Goal: Submit feedback/report problem

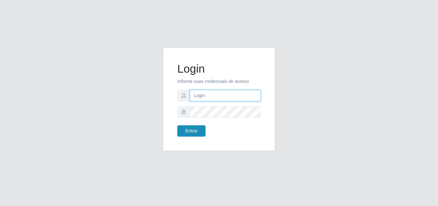
type input "[PERSON_NAME]"
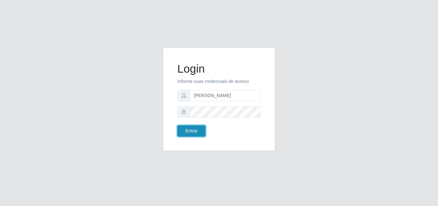
click at [186, 129] on button "Entrar" at bounding box center [191, 130] width 28 height 11
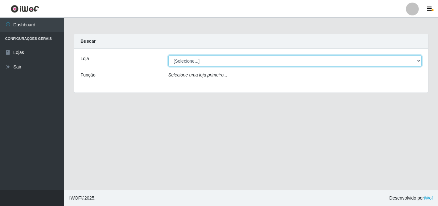
click at [172, 60] on select "[Selecione...] Supermercado [GEOGRAPHIC_DATA]" at bounding box center [296, 60] width 254 height 11
select select "166"
click at [169, 55] on select "[Selecione...] Supermercado [GEOGRAPHIC_DATA]" at bounding box center [296, 60] width 254 height 11
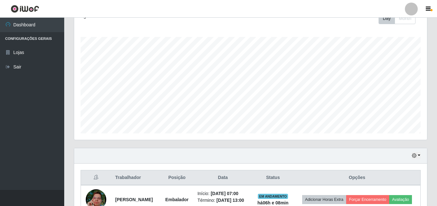
scroll to position [140, 0]
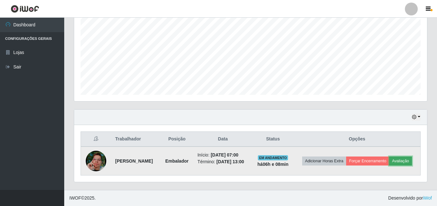
click at [389, 163] on button "Avaliação" at bounding box center [400, 160] width 23 height 9
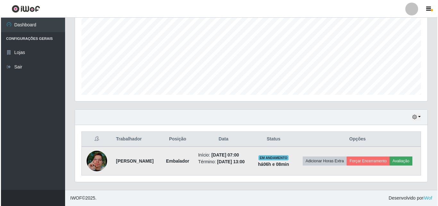
scroll to position [133, 350]
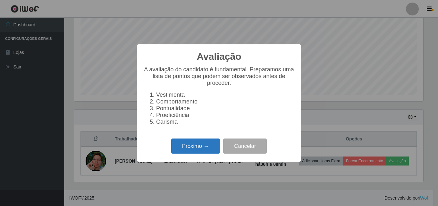
click at [215, 147] on button "Próximo →" at bounding box center [195, 145] width 49 height 15
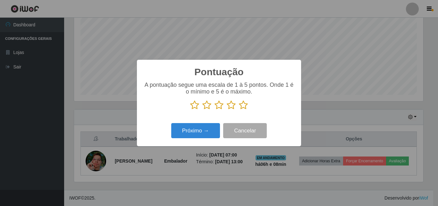
click at [244, 106] on icon at bounding box center [243, 105] width 9 height 10
click at [239, 110] on input "radio" at bounding box center [239, 110] width 0 height 0
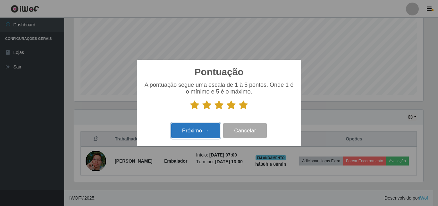
click at [212, 133] on button "Próximo →" at bounding box center [195, 130] width 49 height 15
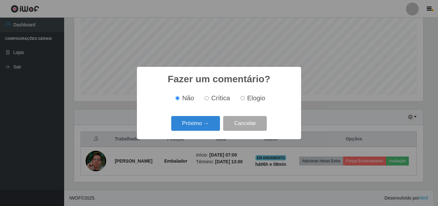
click at [212, 132] on div "Próximo → Cancelar" at bounding box center [218, 123] width 151 height 18
click at [208, 128] on button "Próximo →" at bounding box center [195, 123] width 49 height 15
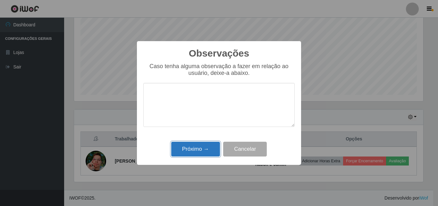
click at [209, 148] on button "Próximo →" at bounding box center [195, 149] width 49 height 15
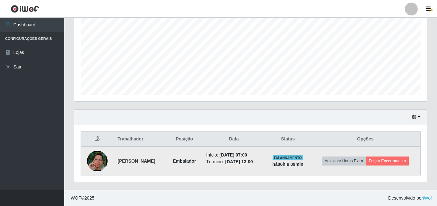
scroll to position [135, 0]
click at [403, 161] on button "Forçar Encerramento" at bounding box center [387, 160] width 43 height 9
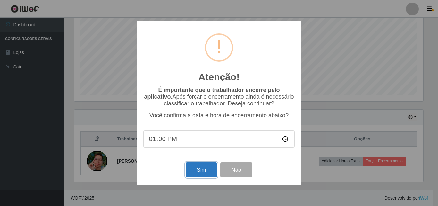
click at [195, 174] on button "Sim" at bounding box center [201, 169] width 31 height 15
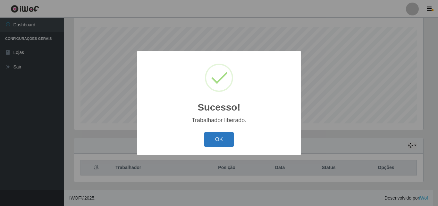
click at [212, 143] on button "OK" at bounding box center [219, 139] width 30 height 15
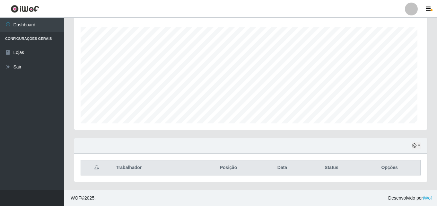
scroll to position [133, 353]
